Goal: Transaction & Acquisition: Purchase product/service

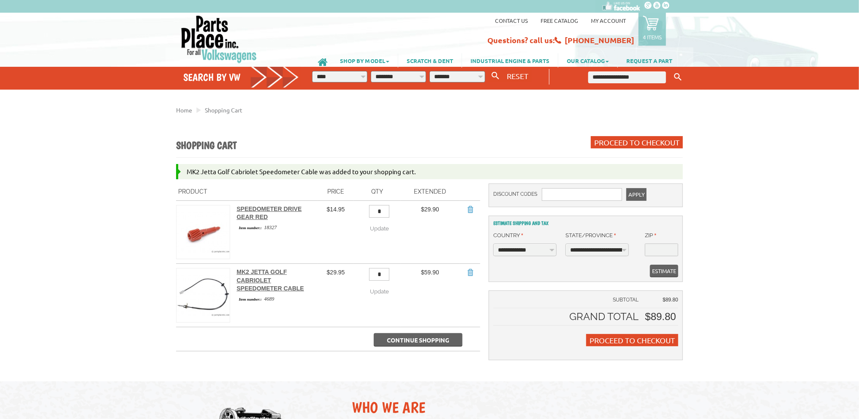
scroll to position [42, 0]
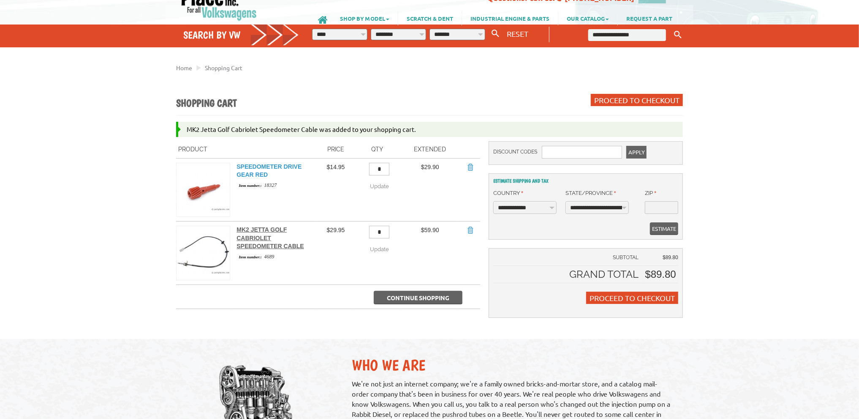
click at [261, 167] on link "Speedometer Drive Gear Red" at bounding box center [269, 170] width 65 height 15
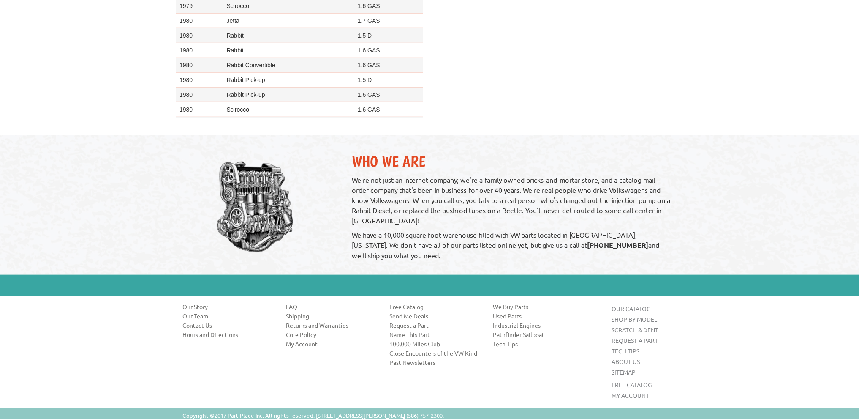
scroll to position [549, 0]
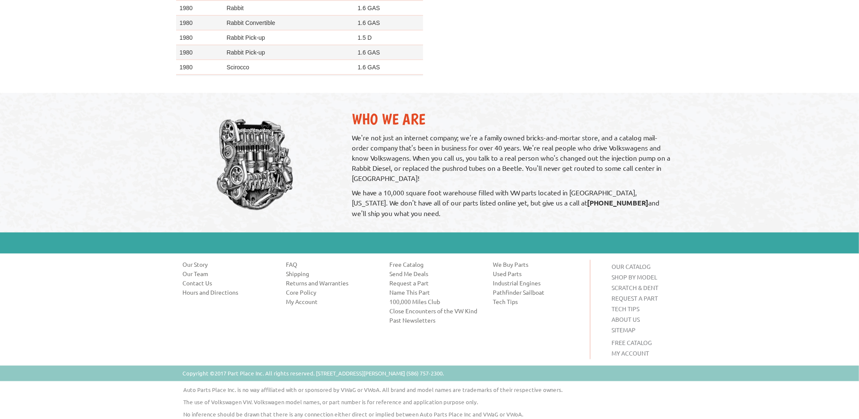
click at [314, 282] on link "Returns and Warranties" at bounding box center [331, 282] width 91 height 8
